Goal: Navigation & Orientation: Find specific page/section

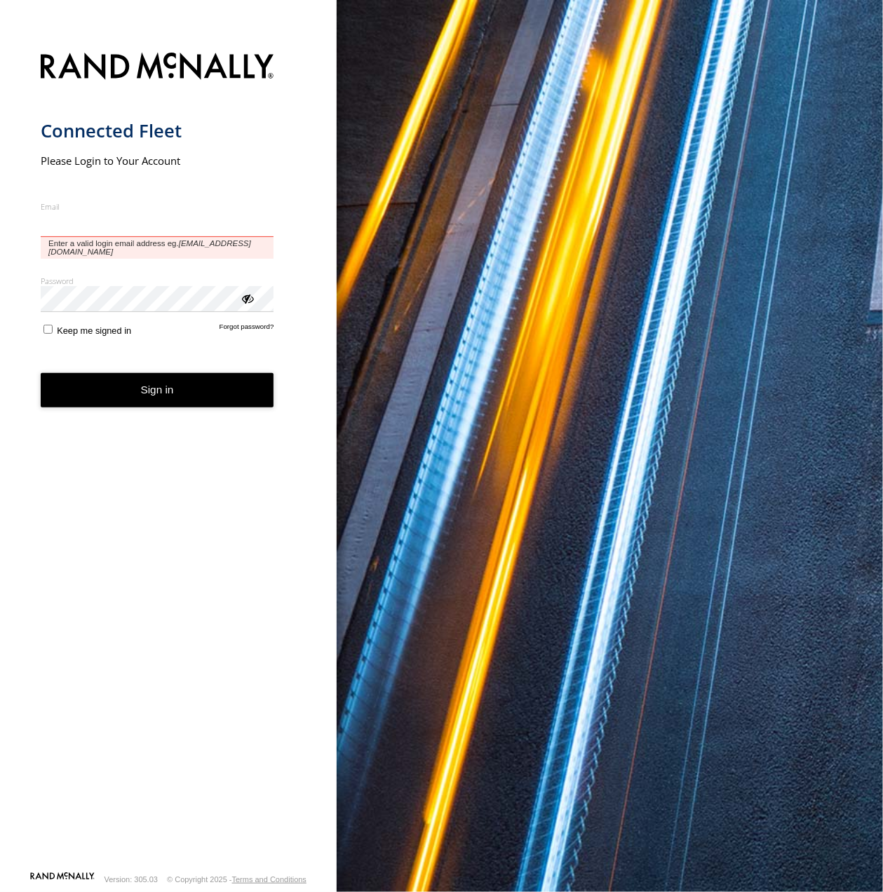
type input "**********"
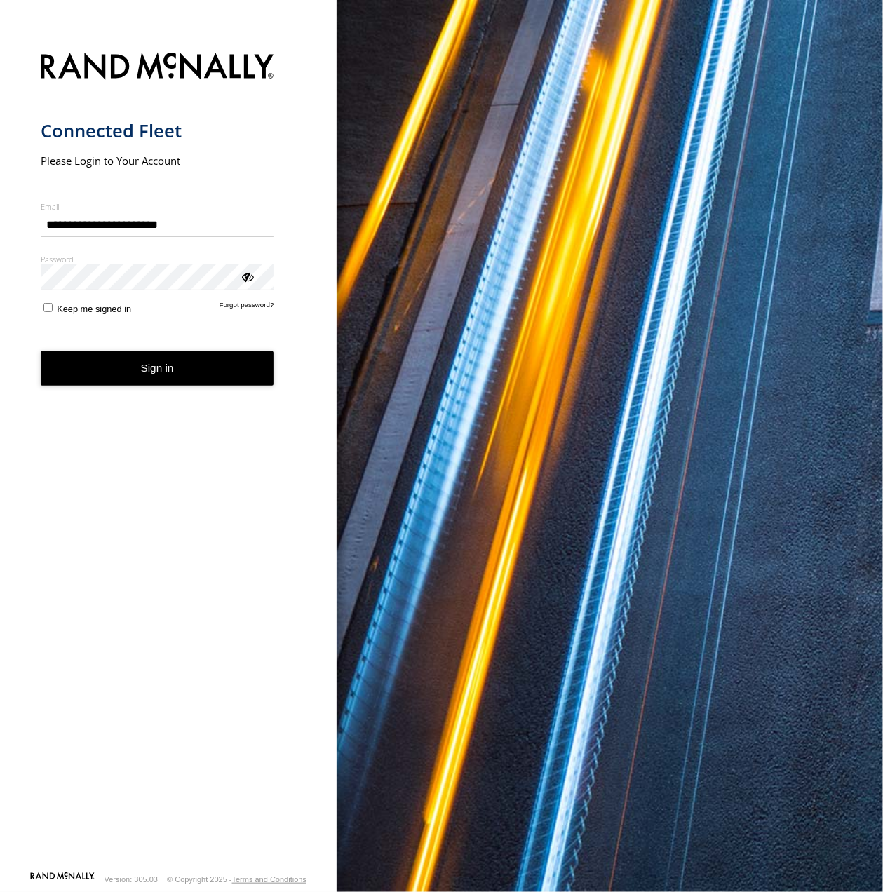
click at [183, 396] on form "**********" at bounding box center [169, 457] width 256 height 827
click at [175, 376] on button "Sign in" at bounding box center [158, 368] width 234 height 34
